Goal: Communication & Community: Answer question/provide support

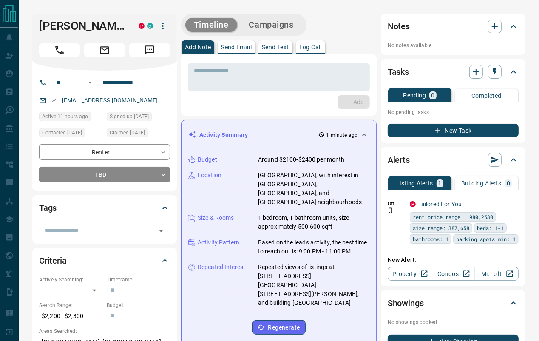
click at [245, 46] on p "Send Email" at bounding box center [236, 47] width 31 height 6
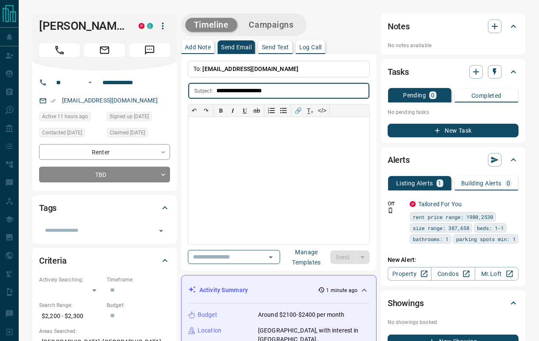
type input "**********"
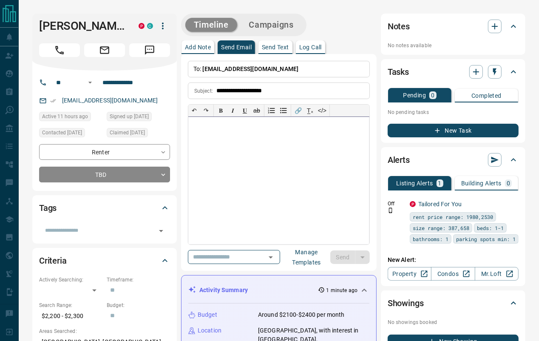
paste div
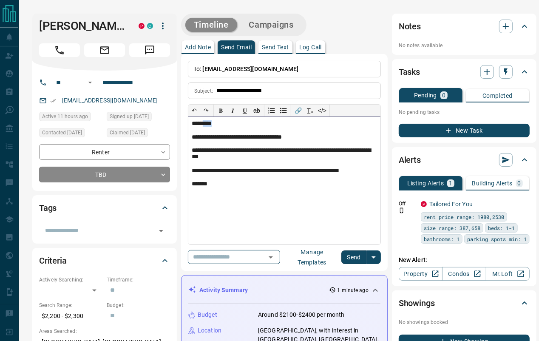
drag, startPoint x: 228, startPoint y: 123, endPoint x: 208, endPoint y: 123, distance: 20.8
click at [208, 123] on div "*********" at bounding box center [284, 123] width 185 height 7
click at [354, 260] on button "Send" at bounding box center [354, 258] width 25 height 14
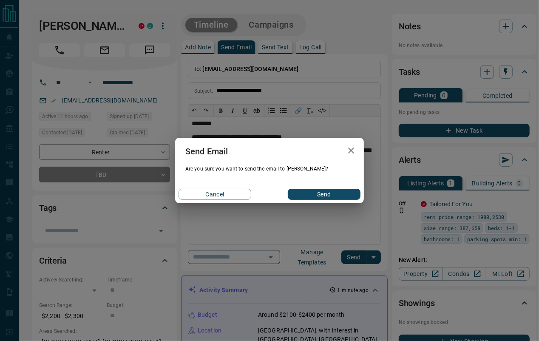
click at [325, 189] on button "Send" at bounding box center [324, 194] width 73 height 11
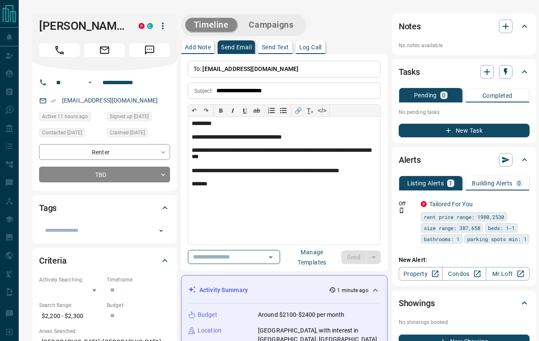
click at [496, 23] on div "Notes" at bounding box center [459, 27] width 121 height 14
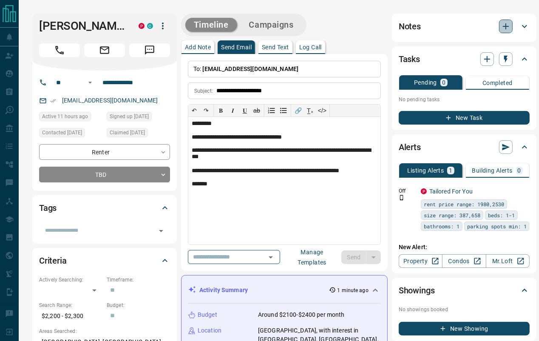
click at [501, 24] on icon "button" at bounding box center [506, 26] width 10 height 10
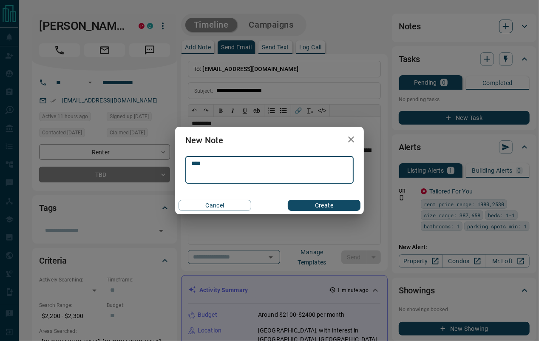
type textarea "*****"
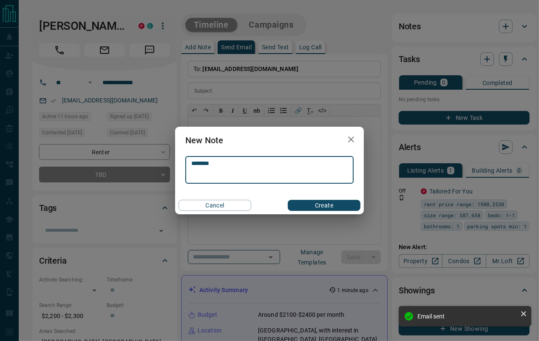
type textarea "********"
click at [314, 204] on button "Create" at bounding box center [324, 205] width 73 height 11
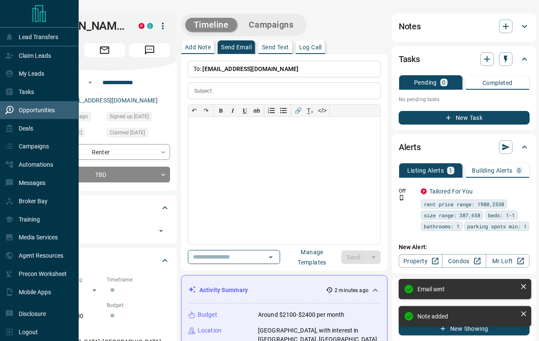
click at [15, 109] on div "Opportunities" at bounding box center [30, 110] width 50 height 14
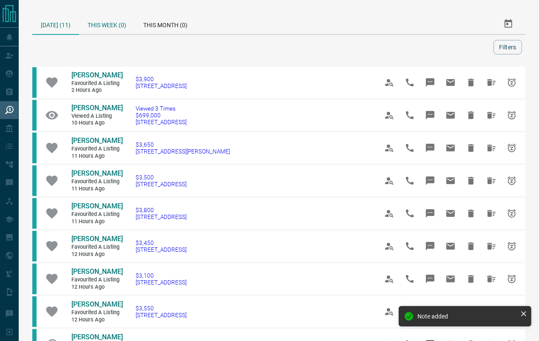
click at [125, 32] on div "This Week (0)" at bounding box center [107, 24] width 56 height 20
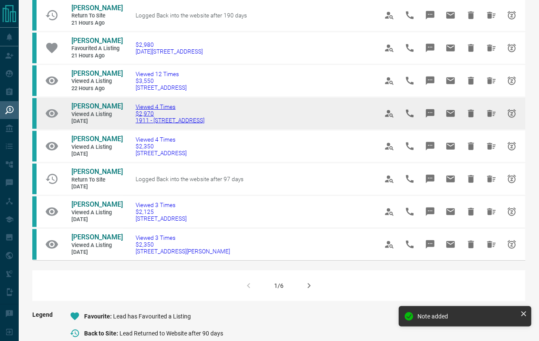
scroll to position [489, 0]
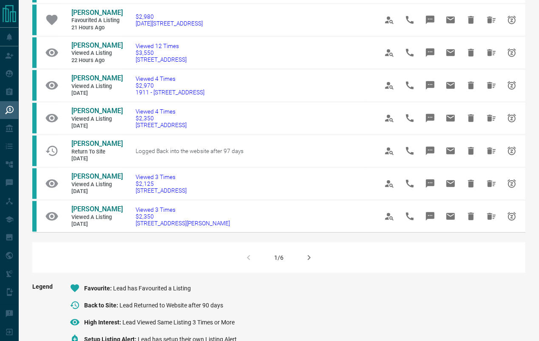
click at [308, 260] on icon "button" at bounding box center [309, 258] width 10 height 10
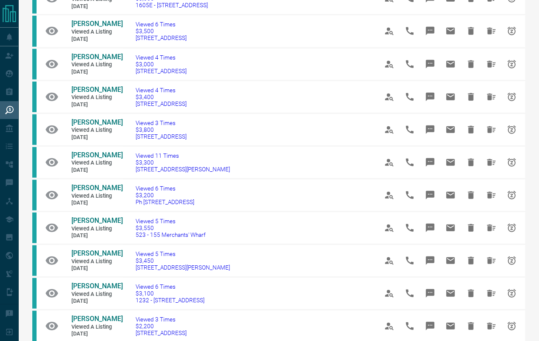
scroll to position [466, 0]
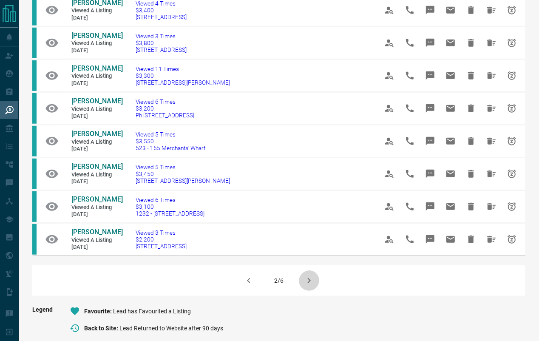
click at [306, 281] on icon "button" at bounding box center [309, 281] width 10 height 10
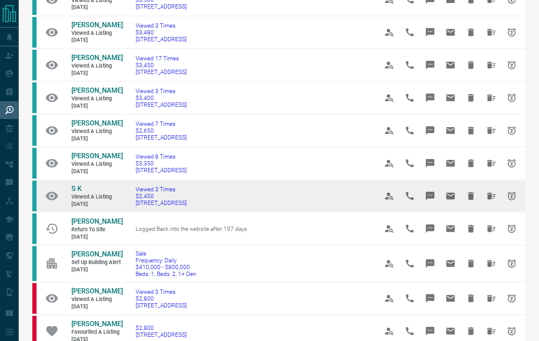
scroll to position [85, 0]
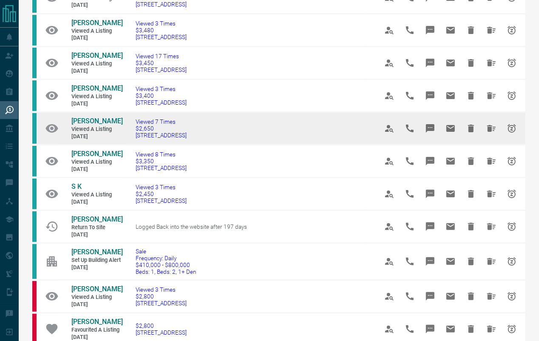
drag, startPoint x: 107, startPoint y: 229, endPoint x: 104, endPoint y: 129, distance: 100.0
click at [104, 129] on span "Viewed a Listing" at bounding box center [96, 129] width 51 height 7
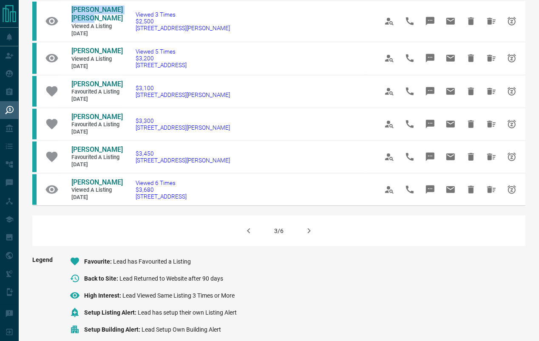
scroll to position [593, 0]
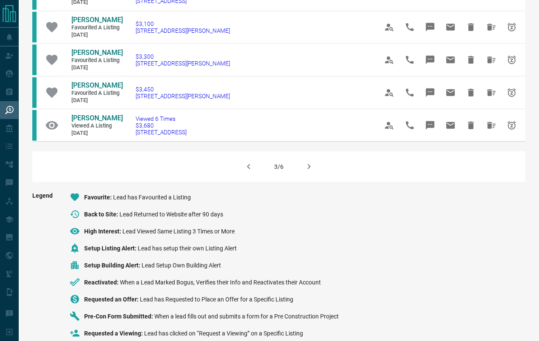
drag, startPoint x: 119, startPoint y: 231, endPoint x: 312, endPoint y: 163, distance: 205.2
click at [312, 163] on icon "button" at bounding box center [309, 167] width 10 height 10
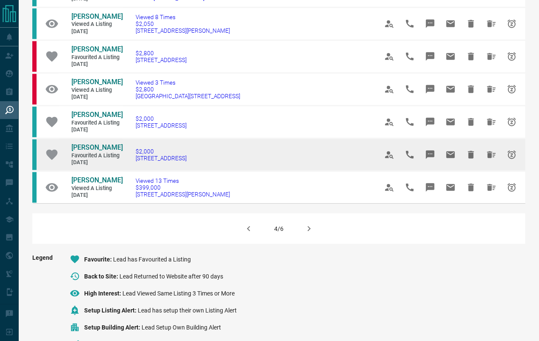
scroll to position [560, 0]
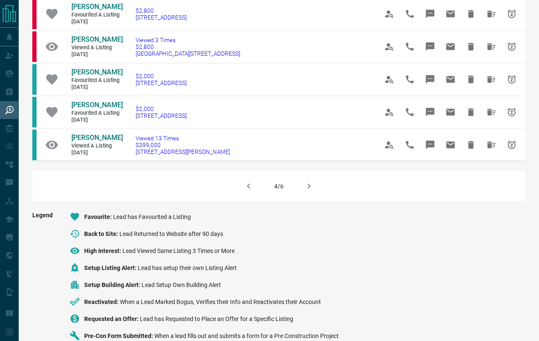
click at [307, 181] on icon "button" at bounding box center [309, 186] width 10 height 10
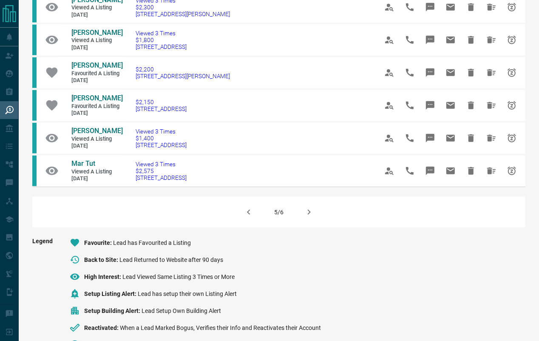
scroll to position [576, 0]
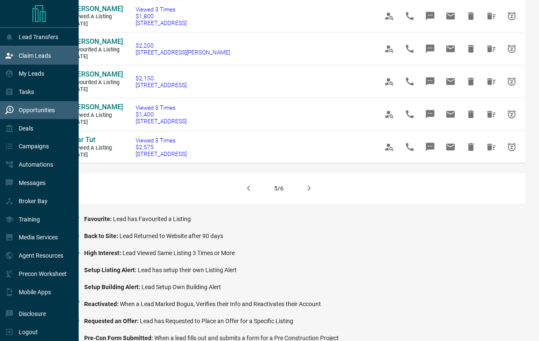
click at [25, 55] on p "Claim Leads" at bounding box center [35, 55] width 32 height 7
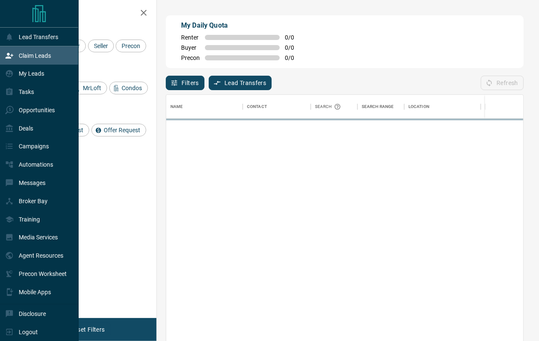
scroll to position [0, 0]
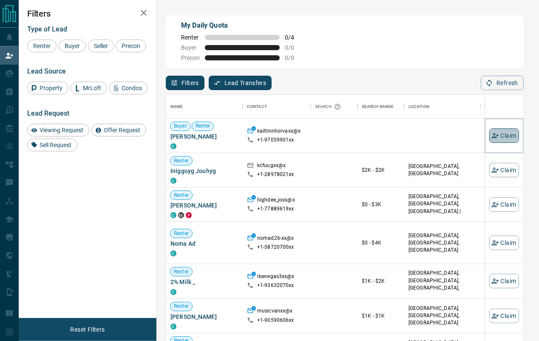
click at [510, 137] on button "Claim" at bounding box center [505, 135] width 30 height 14
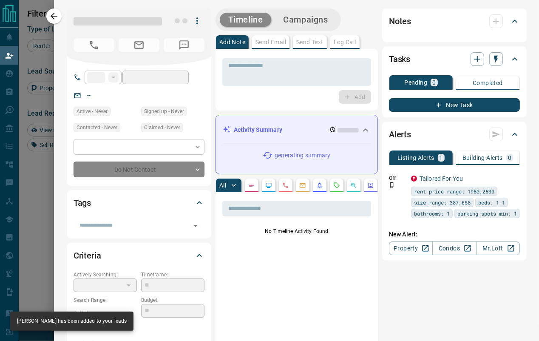
type input "**"
type input "**********"
type input "**"
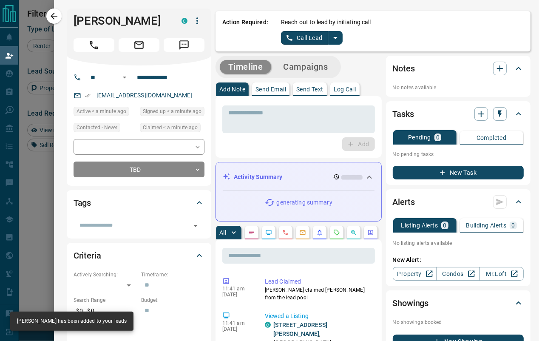
scroll to position [0, 0]
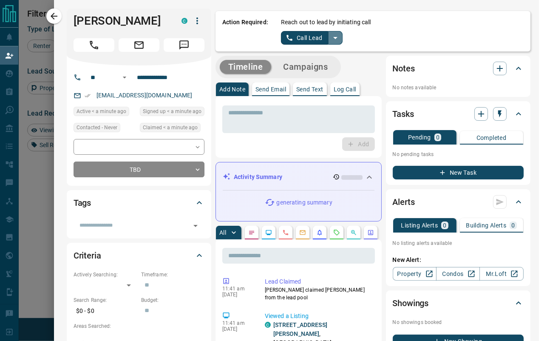
click at [336, 41] on icon "split button" at bounding box center [336, 38] width 10 height 10
click at [312, 63] on li "Log Manual Call" at bounding box center [312, 66] width 52 height 13
click at [302, 38] on button "Log Manual Call" at bounding box center [309, 38] width 56 height 14
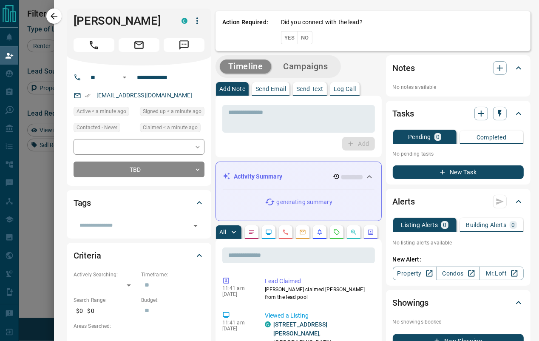
click at [302, 38] on button "No" at bounding box center [305, 37] width 15 height 13
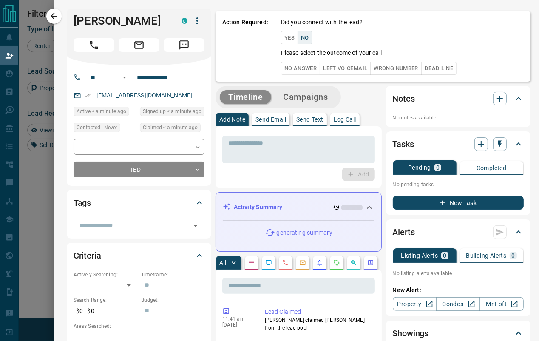
click at [298, 74] on div "Action Required: Did you connect with the lead? Yes No Please select the outcom…" at bounding box center [373, 46] width 315 height 71
click at [298, 66] on button "No Answer" at bounding box center [300, 68] width 39 height 13
